Goal: Task Accomplishment & Management: Manage account settings

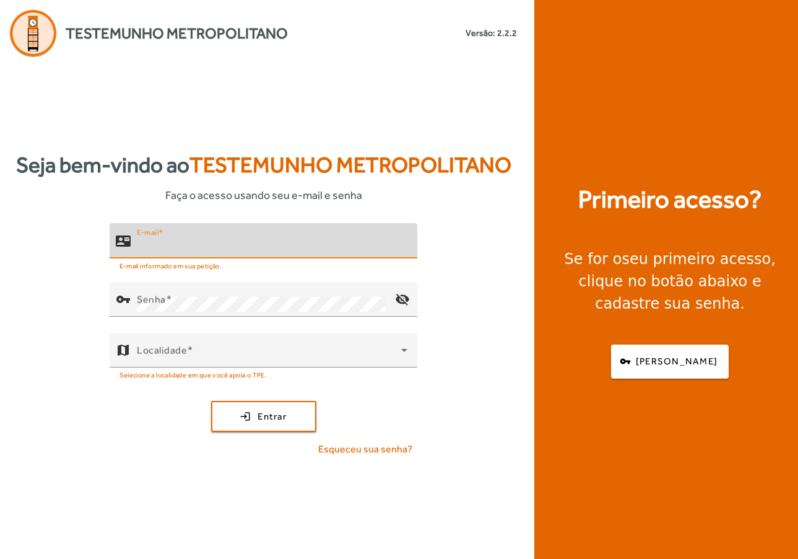
click at [262, 238] on input "E-mail" at bounding box center [272, 245] width 271 height 15
type input "**********"
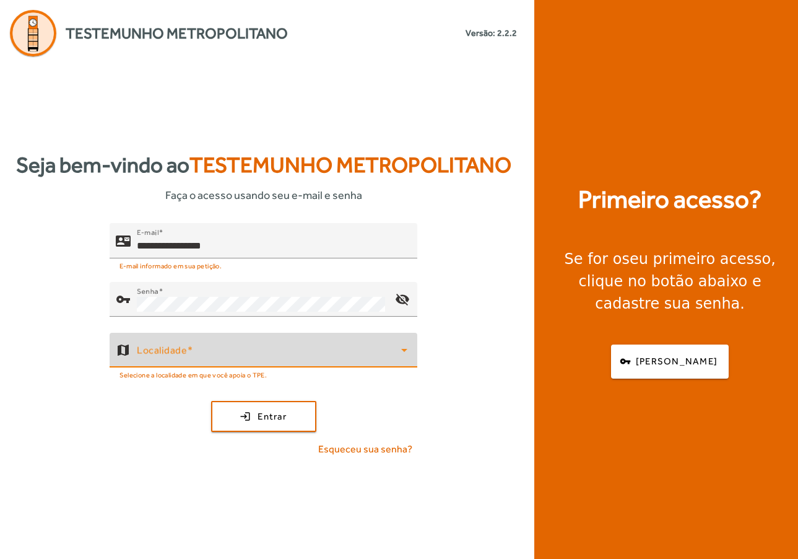
click at [376, 352] on span at bounding box center [269, 354] width 264 height 15
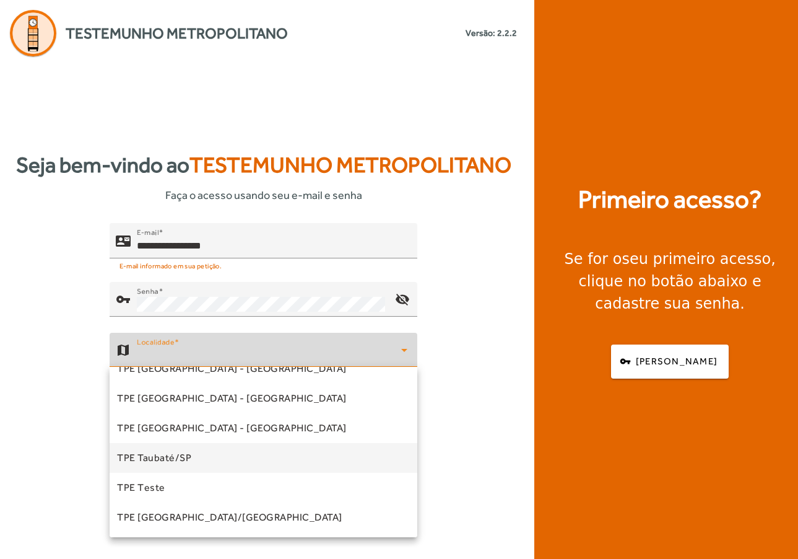
scroll to position [283, 0]
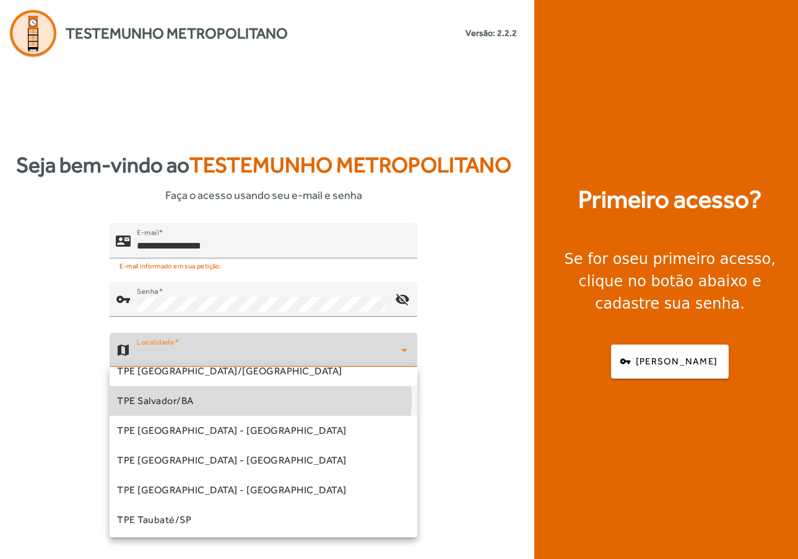
click at [253, 399] on mat-option "TPE Salvador/BA" at bounding box center [264, 401] width 308 height 30
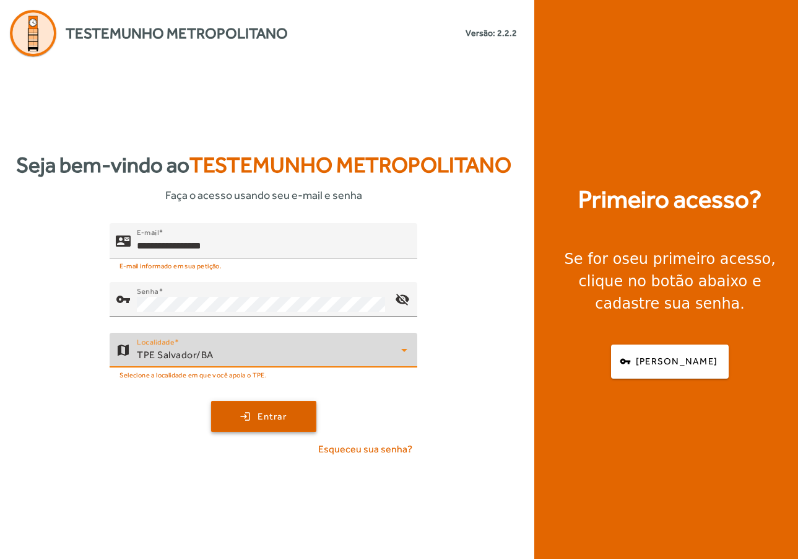
click at [258, 420] on span "Entrar" at bounding box center [272, 416] width 29 height 14
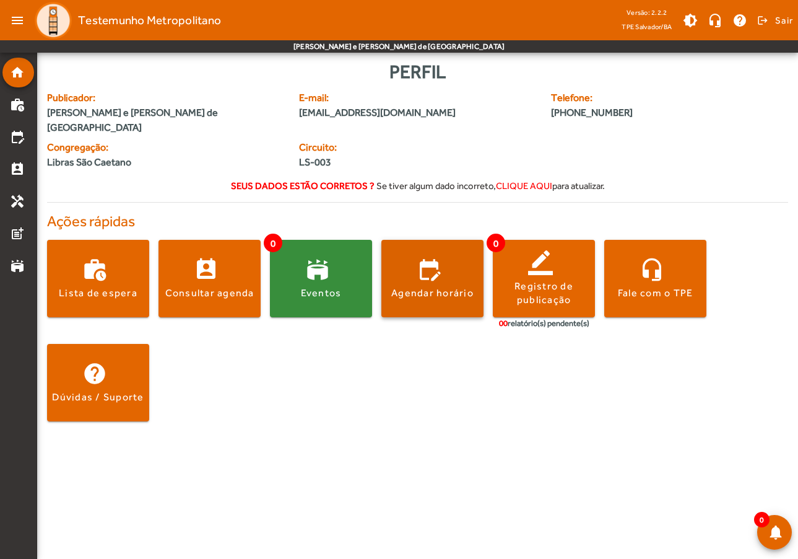
click at [440, 286] on div "Agendar horário" at bounding box center [432, 293] width 82 height 14
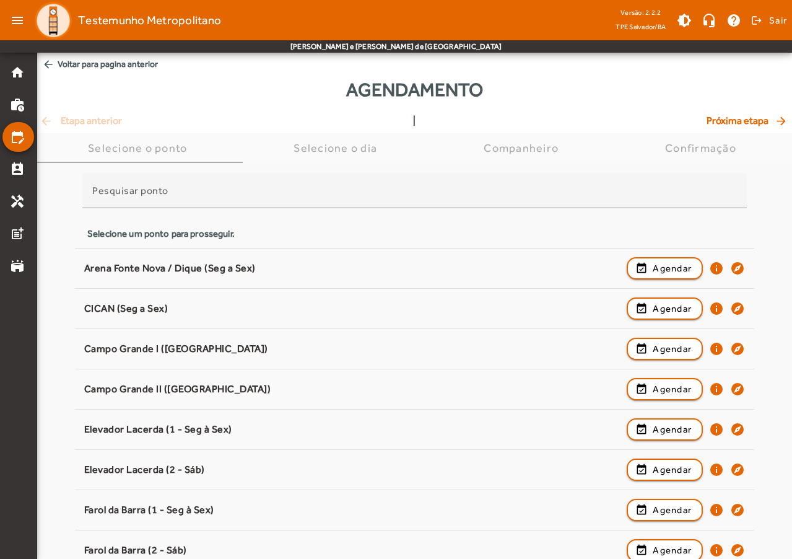
click at [61, 62] on span "arrow_back Voltar para pagina anterior" at bounding box center [414, 64] width 755 height 23
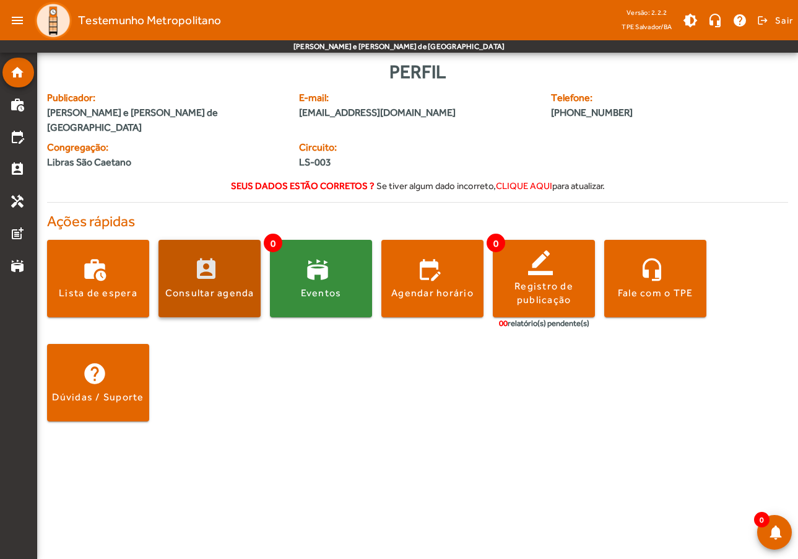
click at [199, 286] on div "Consultar agenda" at bounding box center [209, 293] width 89 height 14
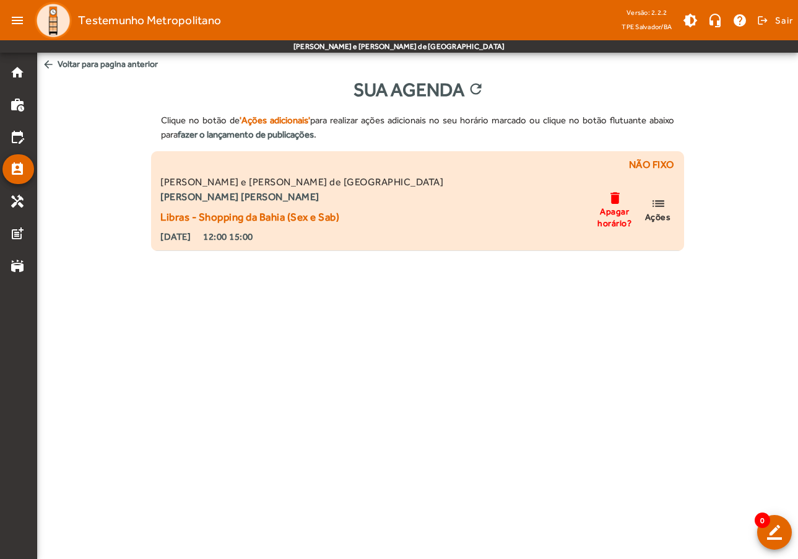
click at [259, 203] on strong "Neia Santana Ferreira Bitencourt" at bounding box center [301, 197] width 283 height 15
click at [661, 199] on mat-icon "list" at bounding box center [658, 203] width 15 height 15
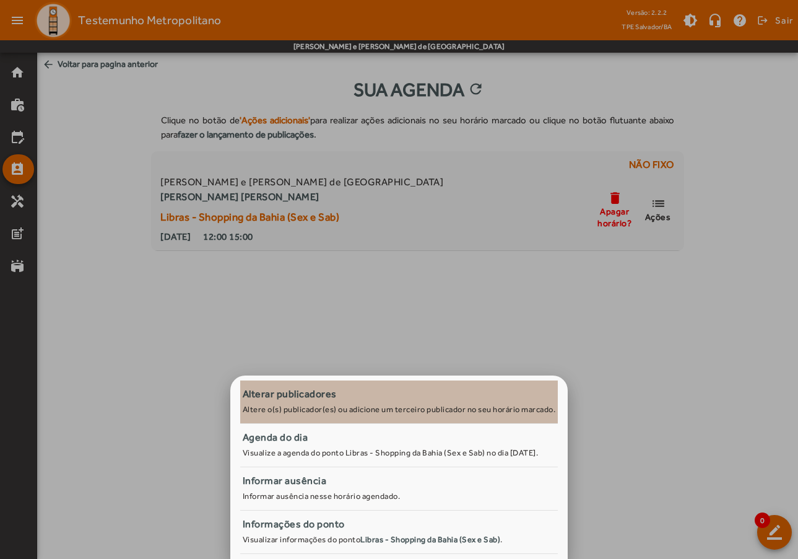
click at [394, 391] on div "Alterar publicadores" at bounding box center [399, 394] width 313 height 15
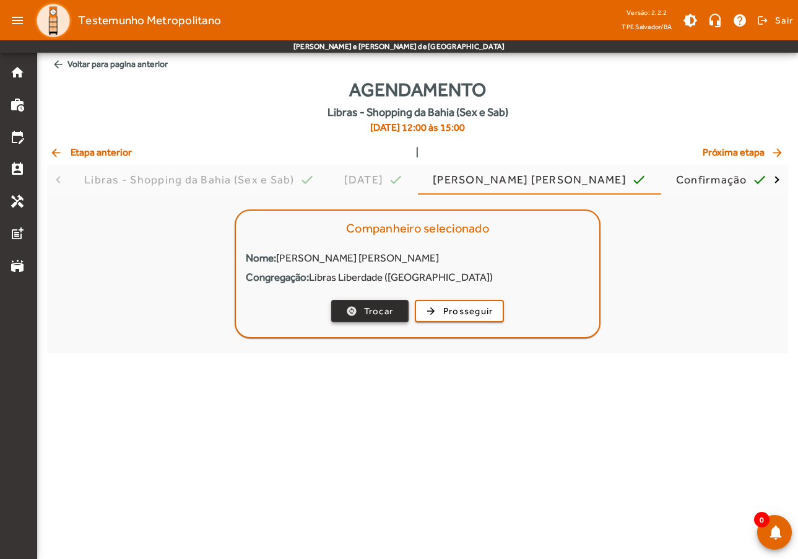
click at [378, 311] on span "Trocar" at bounding box center [379, 311] width 30 height 14
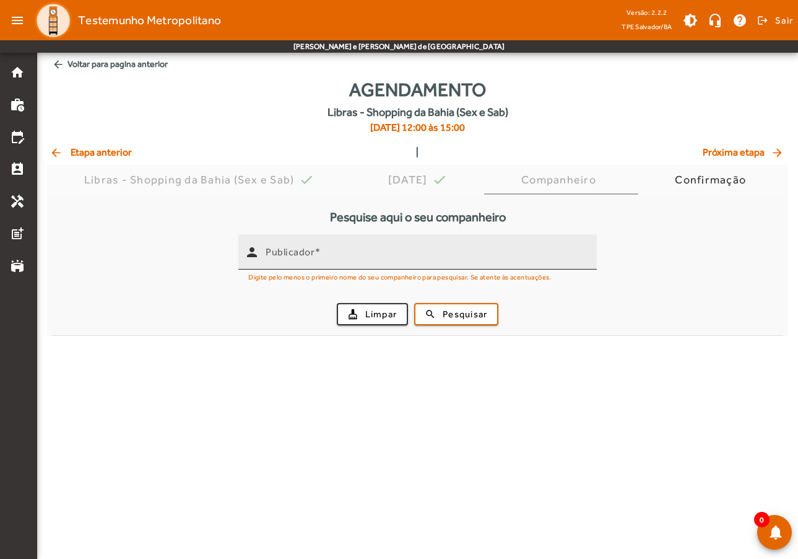
click at [334, 258] on input "Publicador" at bounding box center [426, 257] width 321 height 15
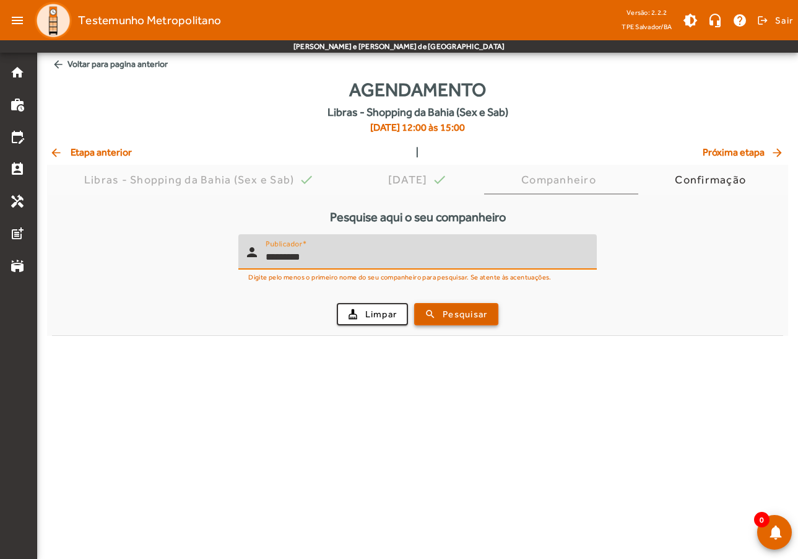
type input "*********"
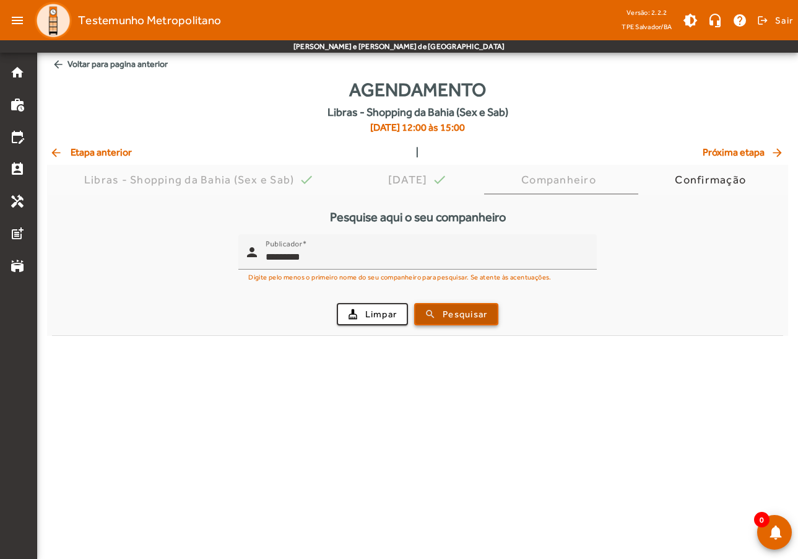
click at [453, 308] on span "Pesquisar" at bounding box center [465, 314] width 45 height 14
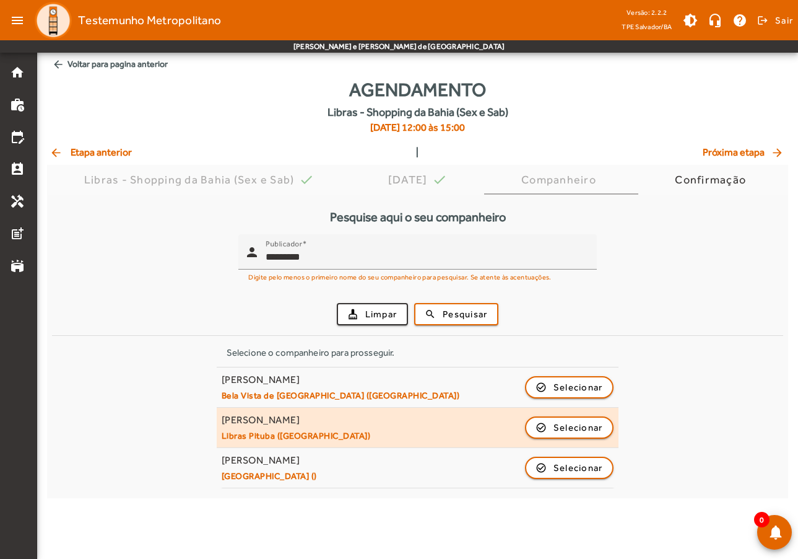
click at [344, 421] on div "[PERSON_NAME] [PERSON_NAME] Dos [PERSON_NAME]" at bounding box center [296, 420] width 149 height 13
click at [539, 424] on span "button" at bounding box center [569, 428] width 87 height 30
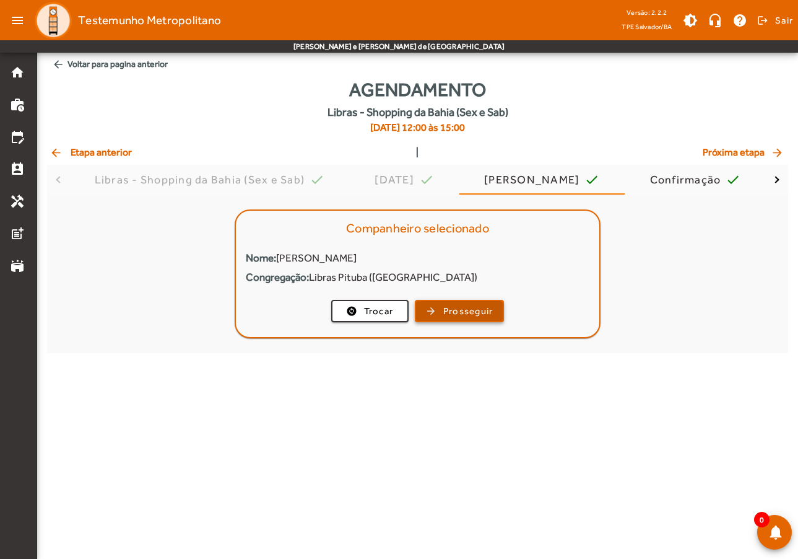
click at [433, 310] on span "button" at bounding box center [459, 311] width 87 height 30
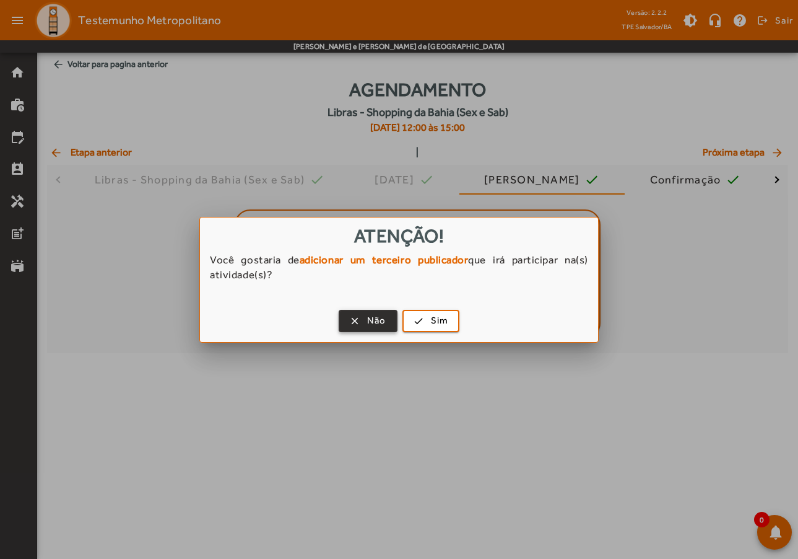
click at [377, 323] on span "Não" at bounding box center [376, 320] width 19 height 14
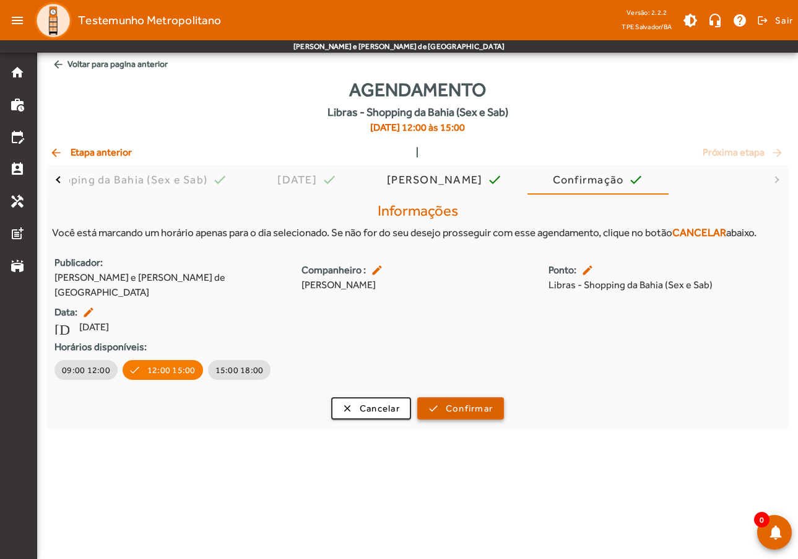
click at [473, 401] on span "Confirmar" at bounding box center [469, 408] width 47 height 14
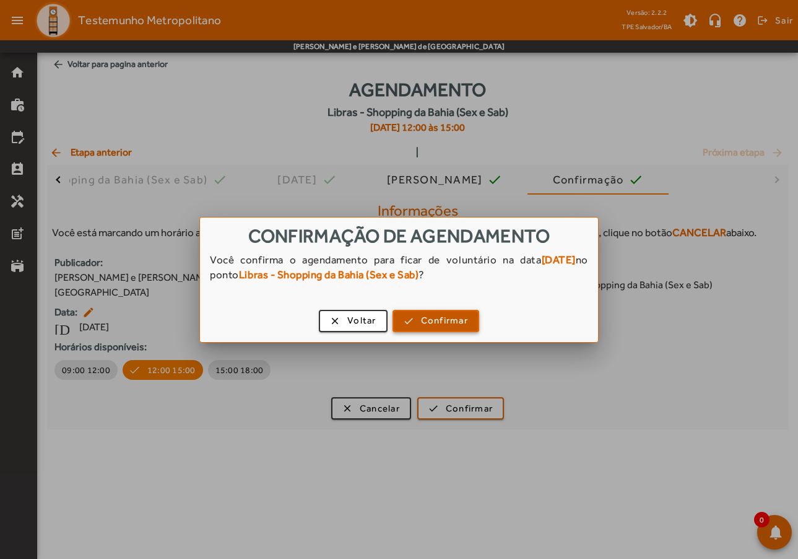
click at [452, 314] on span "Confirmar" at bounding box center [444, 320] width 47 height 14
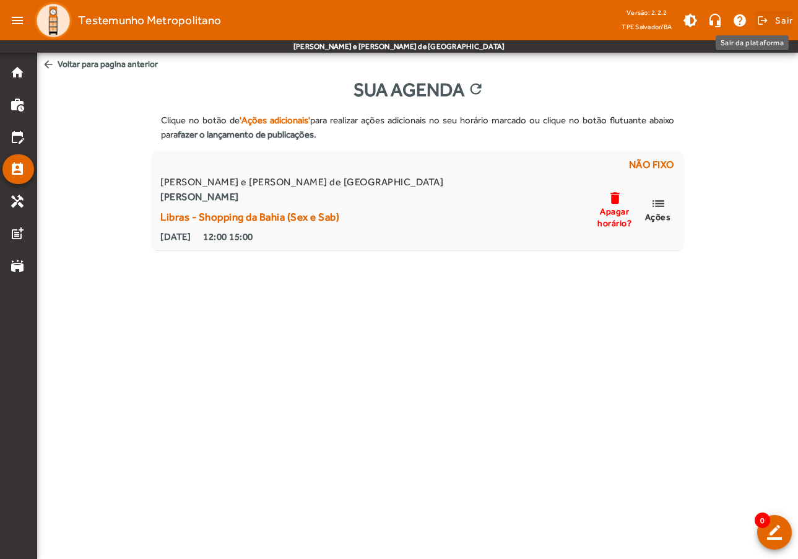
click at [786, 20] on span "Sair" at bounding box center [784, 21] width 18 height 20
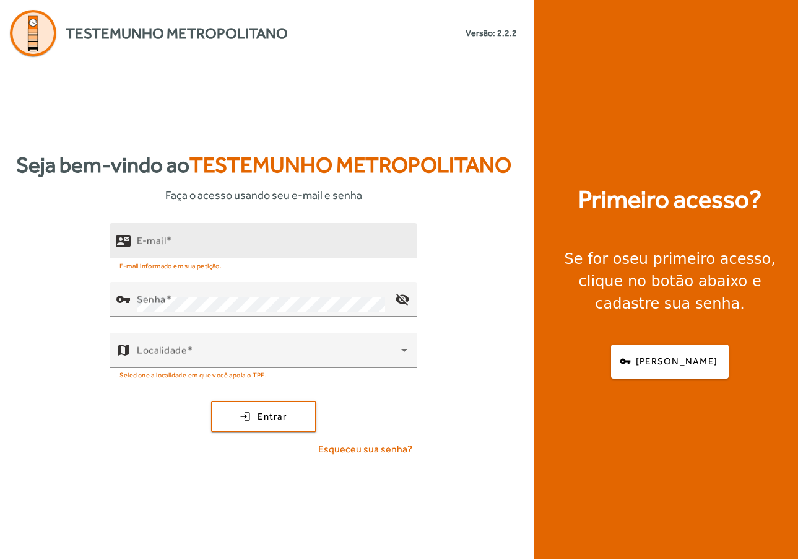
click at [293, 240] on input "E-mail" at bounding box center [272, 245] width 271 height 15
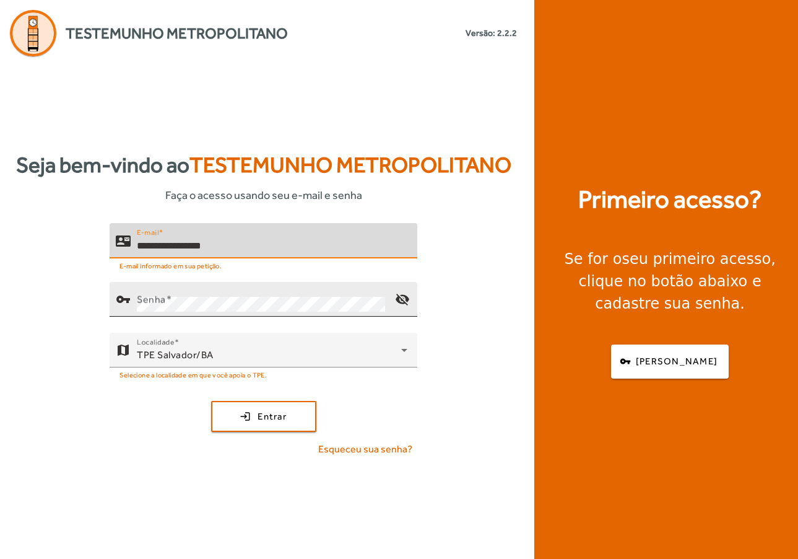
type input "**********"
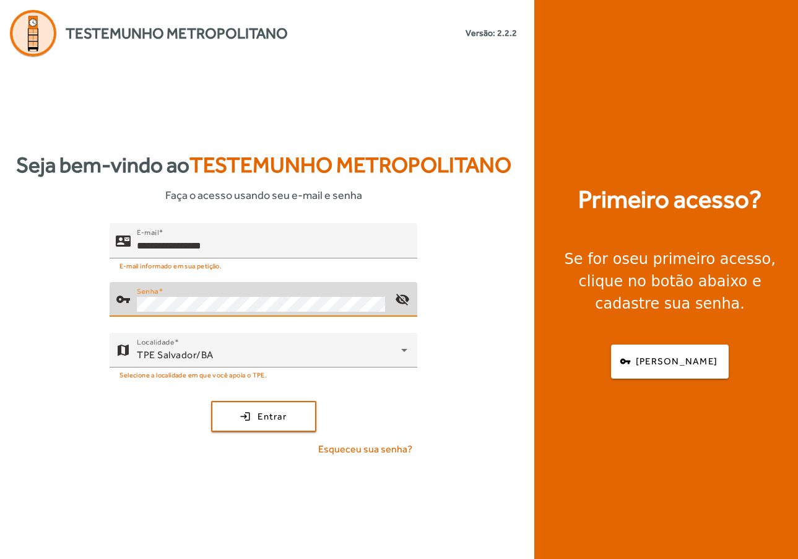
click at [211, 401] on button "login Entrar" at bounding box center [263, 416] width 105 height 31
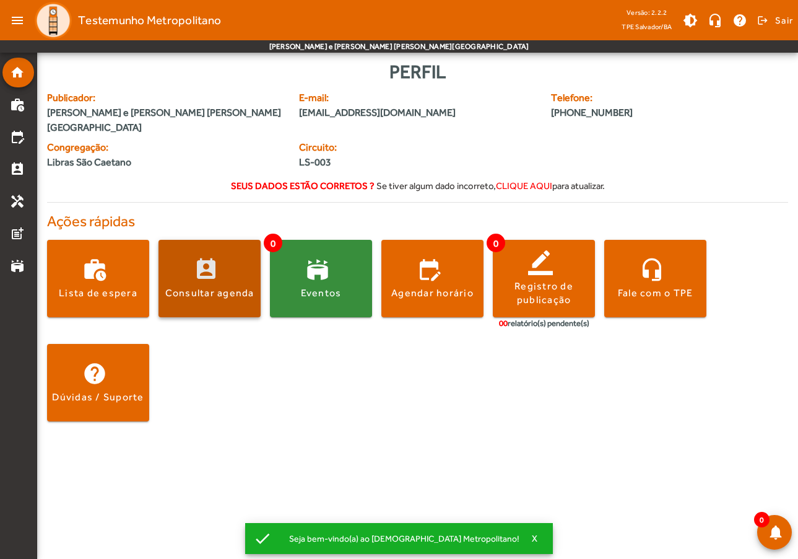
click at [218, 264] on span at bounding box center [210, 279] width 102 height 30
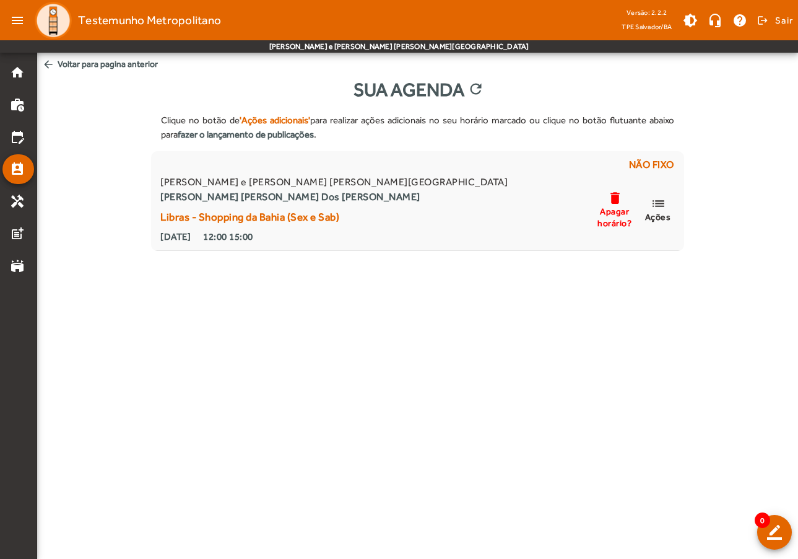
click at [47, 58] on mat-icon "arrow_back" at bounding box center [48, 64] width 12 height 12
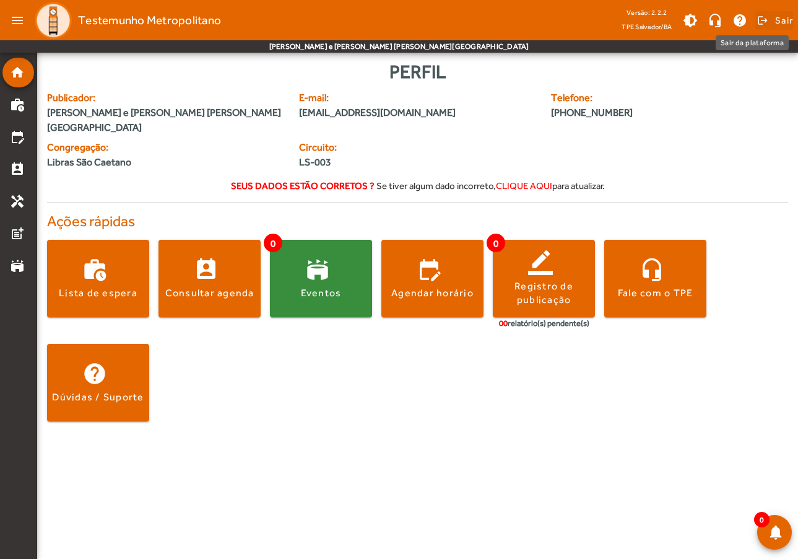
click at [781, 20] on span "Sair" at bounding box center [784, 21] width 18 height 20
